Goal: Check status: Check status

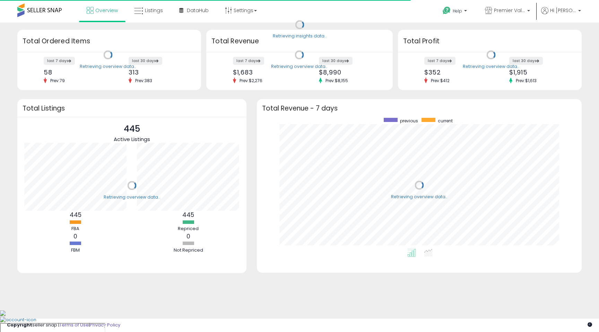
scroll to position [131, 311]
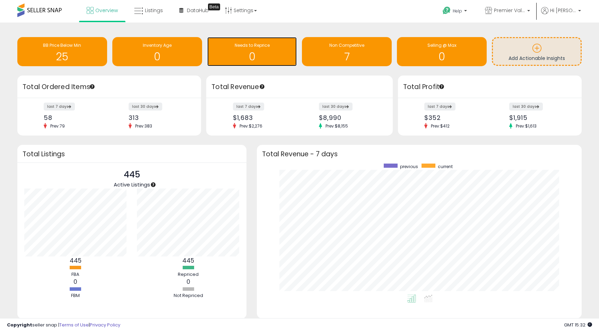
click at [278, 45] on div "Needs to Reprice" at bounding box center [252, 45] width 83 height 7
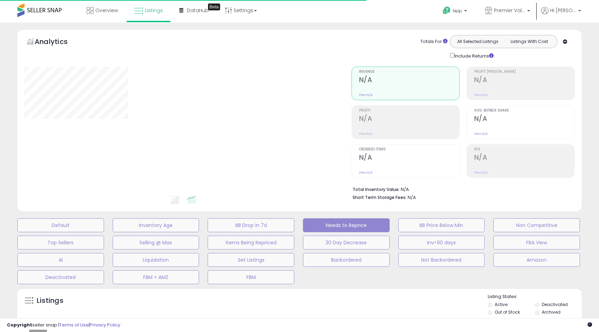
select select "**"
click at [109, 14] on link "Overview" at bounding box center [103, 10] width 42 height 21
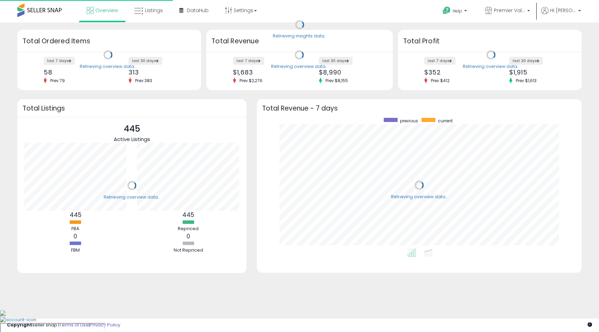
scroll to position [131, 311]
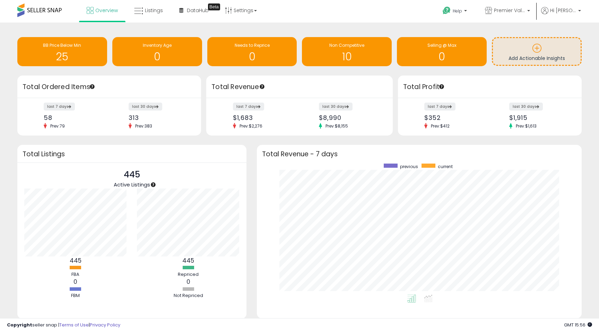
scroll to position [22, 0]
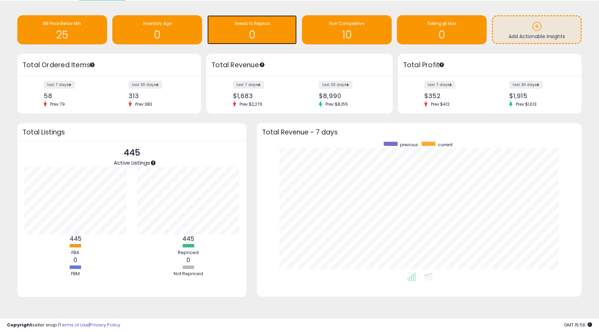
click at [257, 36] on h1 "0" at bounding box center [252, 34] width 83 height 11
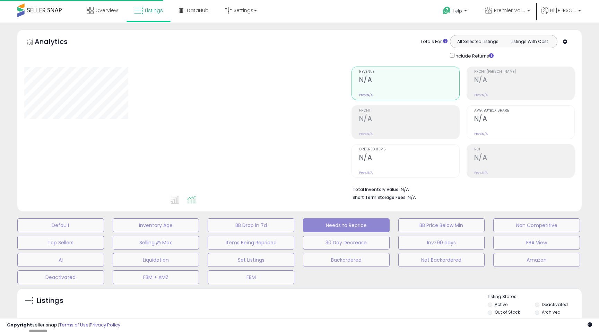
select select "**"
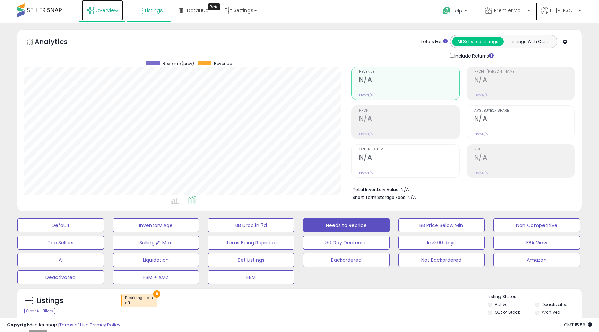
click at [106, 14] on link "Overview" at bounding box center [103, 10] width 42 height 21
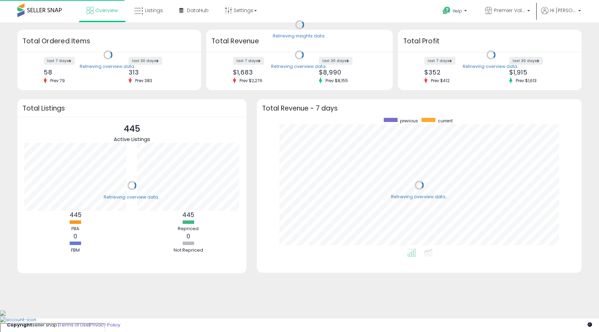
scroll to position [131, 311]
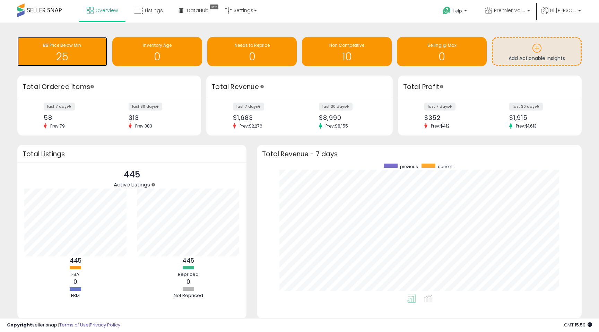
click at [70, 51] on h1 "25" at bounding box center [62, 56] width 83 height 11
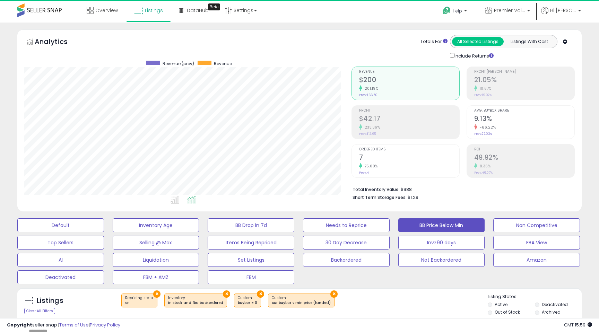
scroll to position [142, 327]
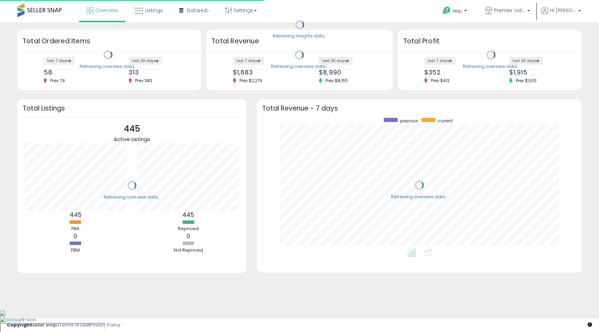
scroll to position [131, 311]
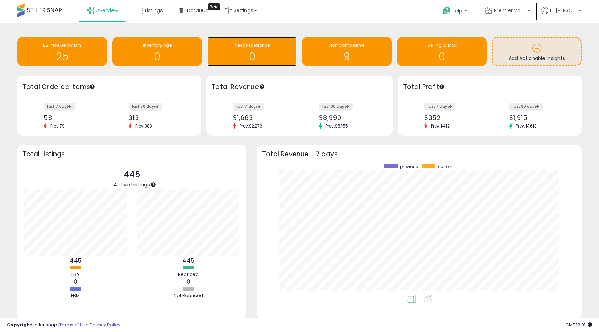
click at [241, 58] on h1 "0" at bounding box center [252, 56] width 83 height 11
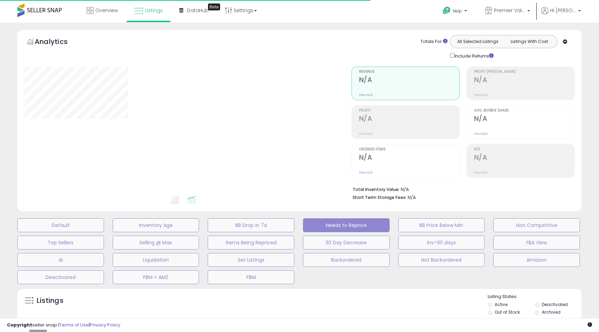
select select "**"
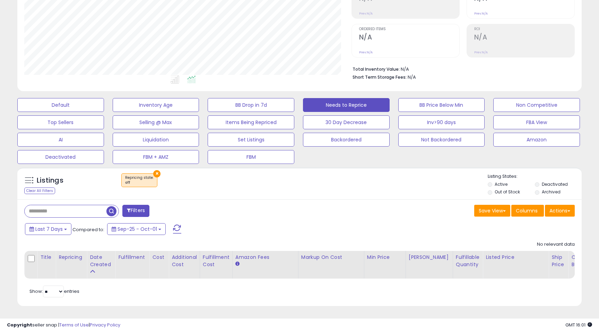
scroll to position [142, 327]
